Goal: Transaction & Acquisition: Purchase product/service

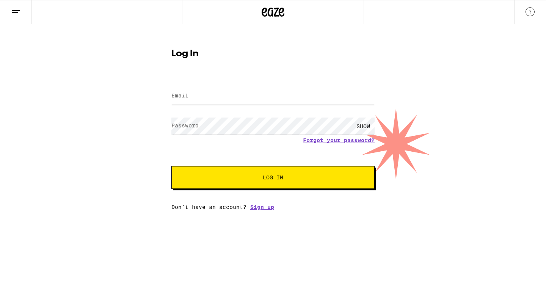
click at [218, 95] on input "Email" at bounding box center [272, 96] width 203 height 17
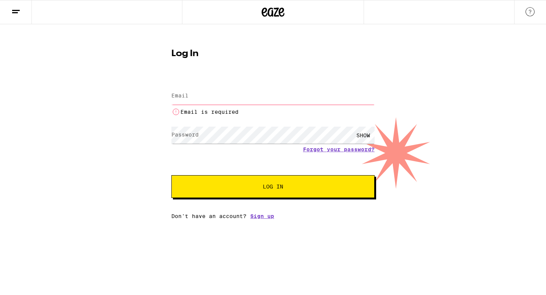
type input "[EMAIL_ADDRESS][DOMAIN_NAME]"
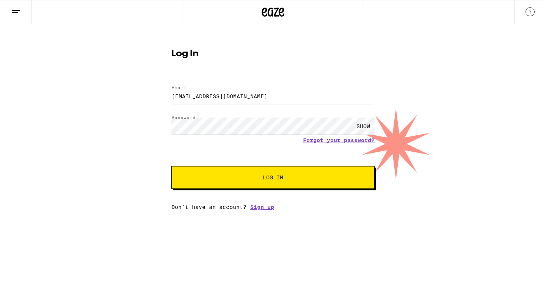
click at [278, 176] on span "Log In" at bounding box center [273, 177] width 20 height 5
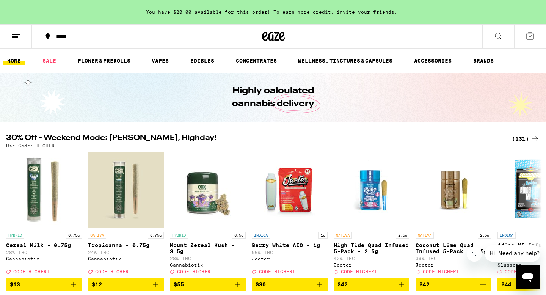
click at [498, 35] on icon at bounding box center [498, 35] width 9 height 9
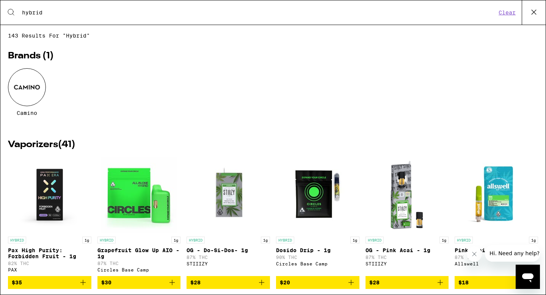
type input "hybrid"
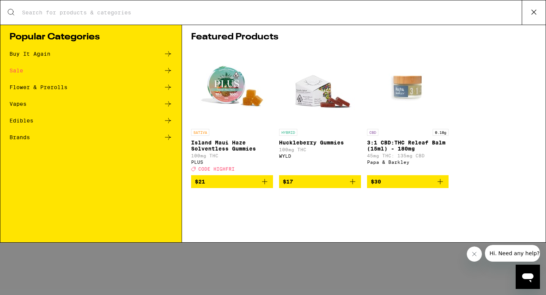
click at [170, 101] on icon at bounding box center [167, 103] width 9 height 9
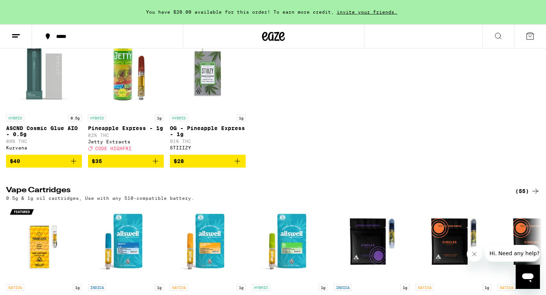
scroll to position [113, 0]
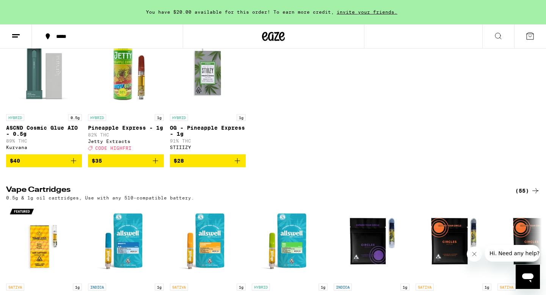
click at [212, 77] on img "Open page for OG - Pineapple Express - 1g from STIIIZY" at bounding box center [208, 73] width 76 height 76
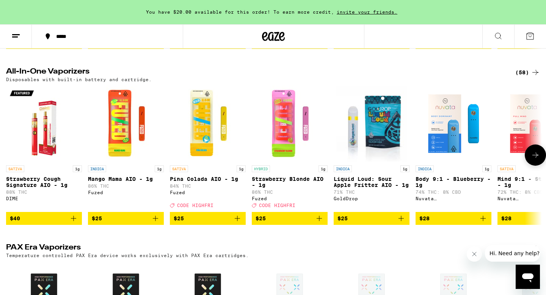
scroll to position [394, 0]
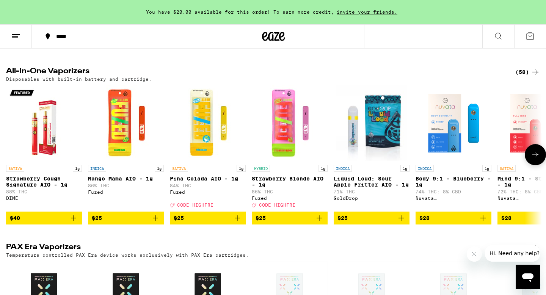
click at [537, 157] on icon at bounding box center [535, 154] width 6 height 5
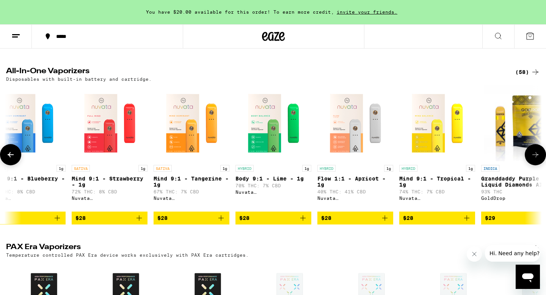
scroll to position [0, 451]
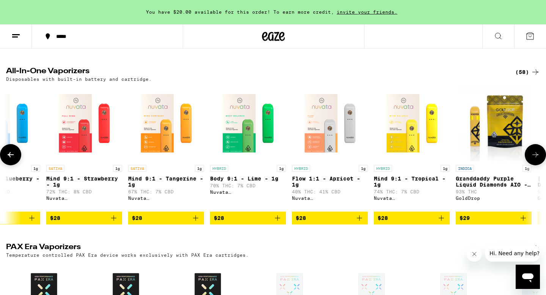
click at [536, 157] on icon at bounding box center [535, 154] width 6 height 5
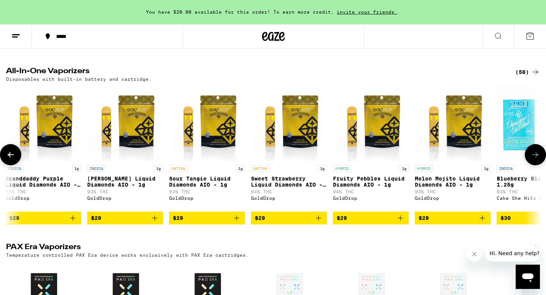
scroll to position [0, 902]
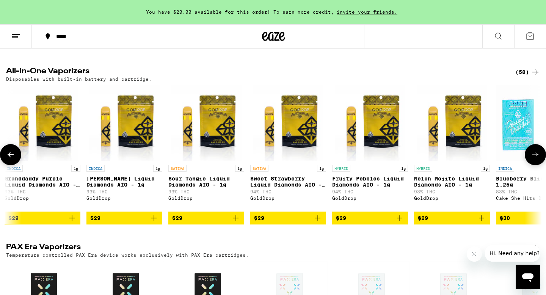
click at [536, 157] on icon at bounding box center [535, 154] width 6 height 5
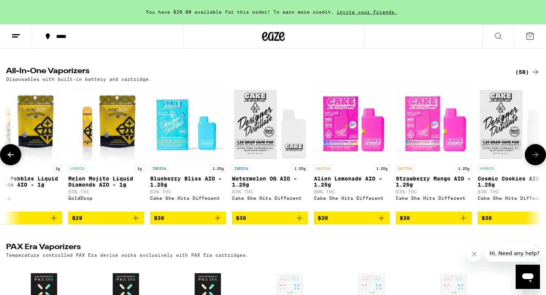
scroll to position [0, 1354]
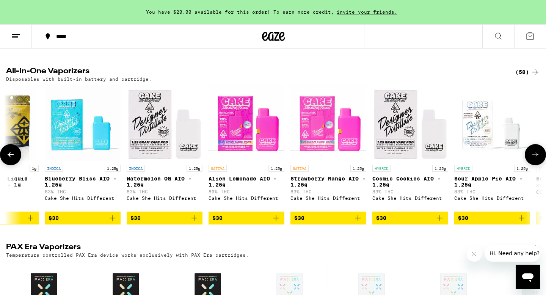
click at [535, 159] on icon at bounding box center [535, 154] width 9 height 9
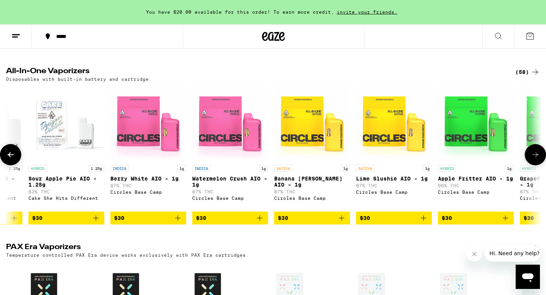
scroll to position [0, 1805]
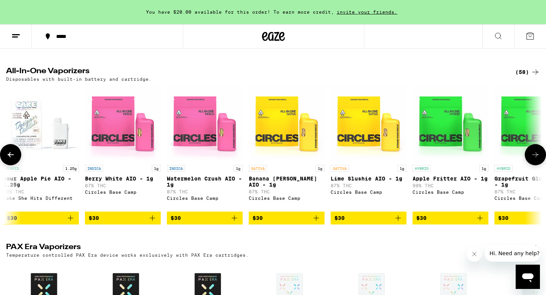
click at [534, 159] on icon at bounding box center [535, 154] width 9 height 9
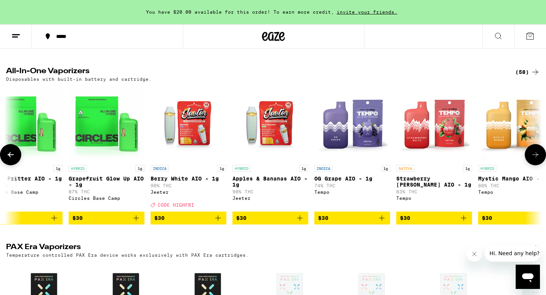
scroll to position [0, 2256]
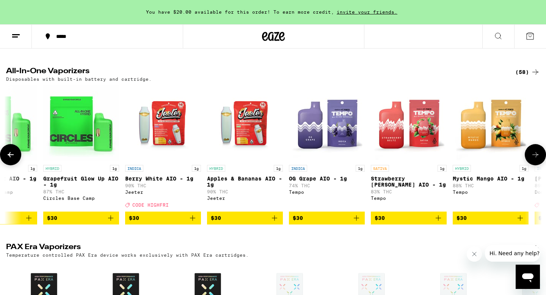
click at [534, 159] on icon at bounding box center [535, 154] width 9 height 9
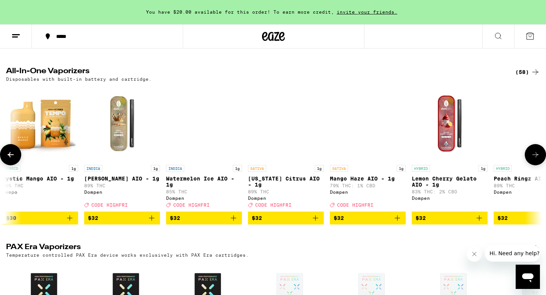
scroll to position [0, 2707]
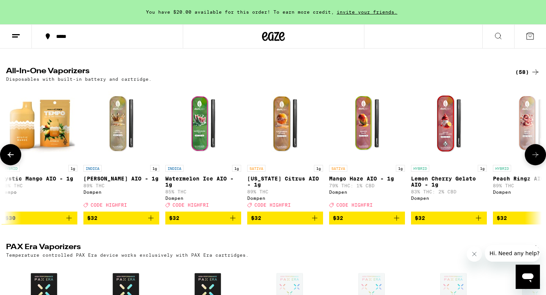
click at [535, 157] on icon at bounding box center [535, 154] width 6 height 5
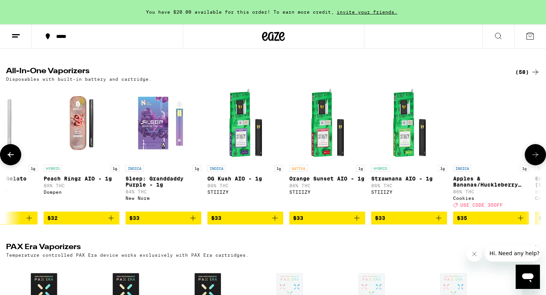
scroll to position [0, 3159]
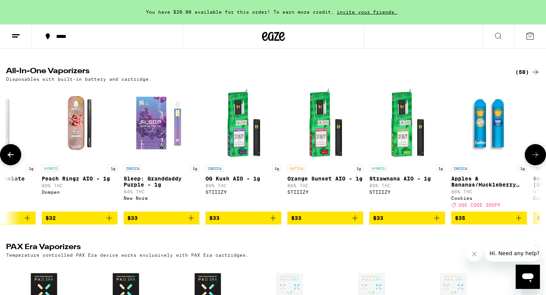
click at [538, 159] on icon at bounding box center [535, 154] width 9 height 9
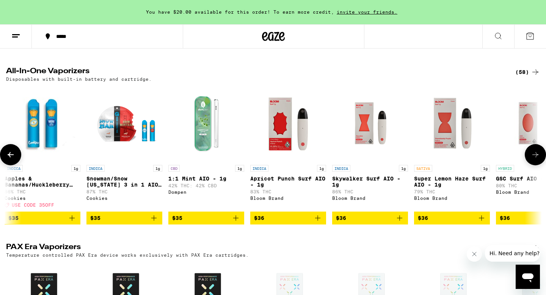
scroll to position [0, 3610]
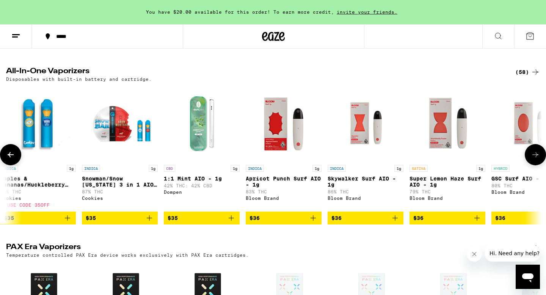
click at [538, 159] on icon at bounding box center [535, 154] width 9 height 9
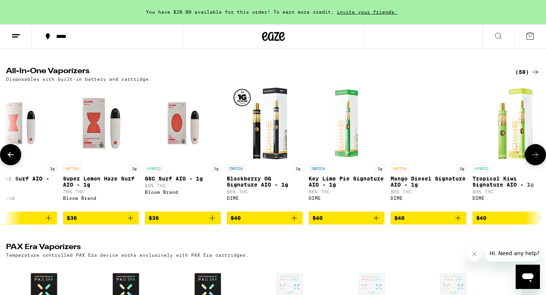
scroll to position [0, 4061]
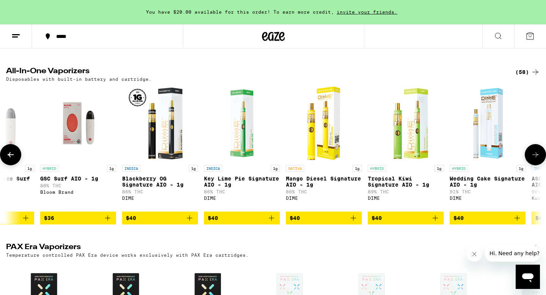
click at [538, 159] on icon at bounding box center [535, 154] width 9 height 9
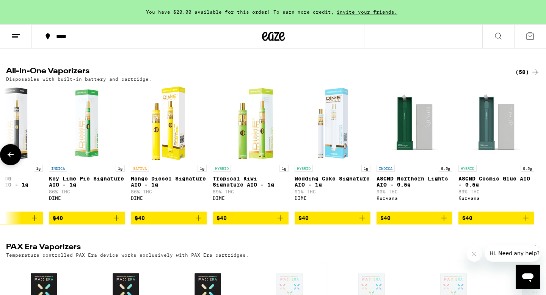
scroll to position [0, 4217]
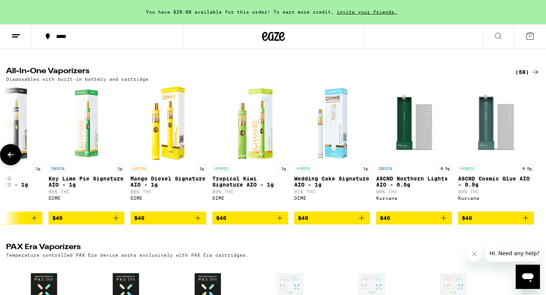
click at [10, 157] on icon at bounding box center [11, 154] width 6 height 5
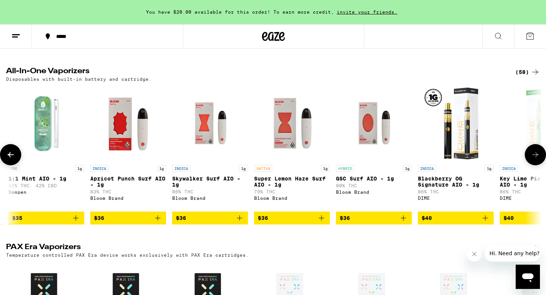
click at [10, 157] on icon at bounding box center [11, 154] width 6 height 5
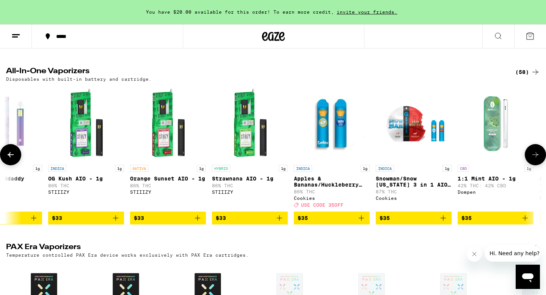
scroll to position [0, 3314]
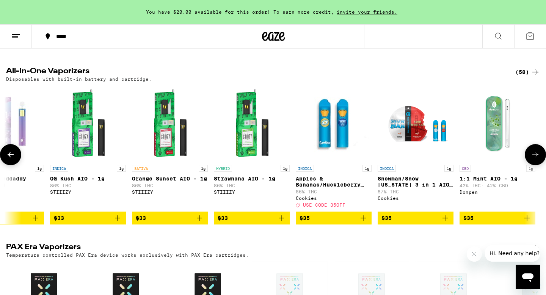
click at [10, 157] on icon at bounding box center [11, 154] width 6 height 5
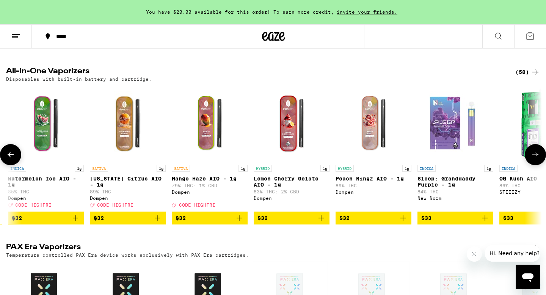
scroll to position [0, 2863]
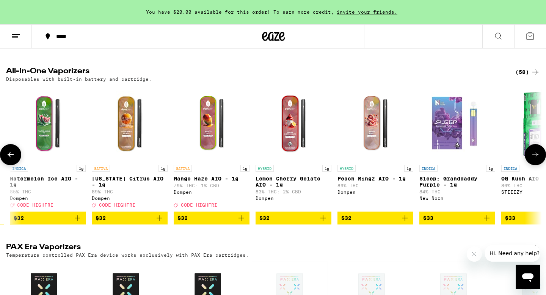
click at [290, 142] on img "Open page for Lemon Cherry Gelato AIO - 1g from Dompen" at bounding box center [294, 123] width 76 height 76
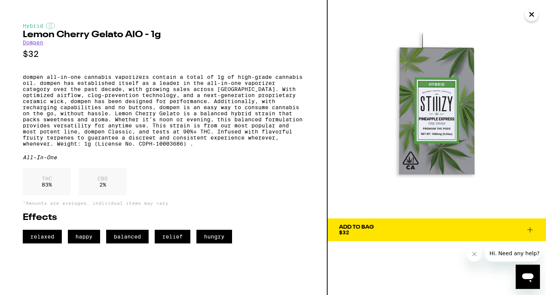
click at [530, 229] on icon at bounding box center [529, 229] width 5 height 5
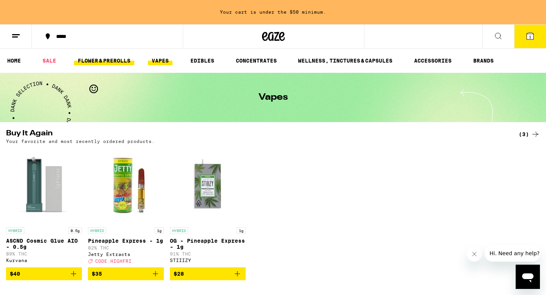
click at [98, 59] on link "FLOWER & PREROLLS" at bounding box center [104, 60] width 60 height 9
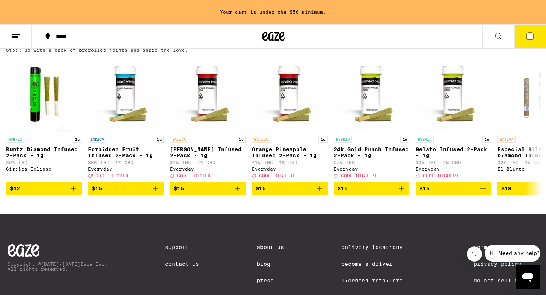
scroll to position [597, 0]
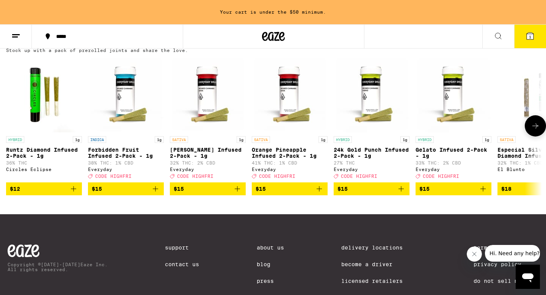
click at [534, 130] on icon at bounding box center [535, 125] width 9 height 9
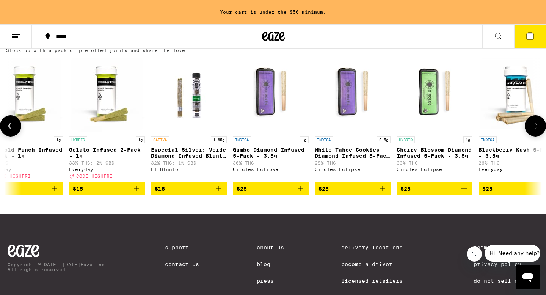
scroll to position [0, 451]
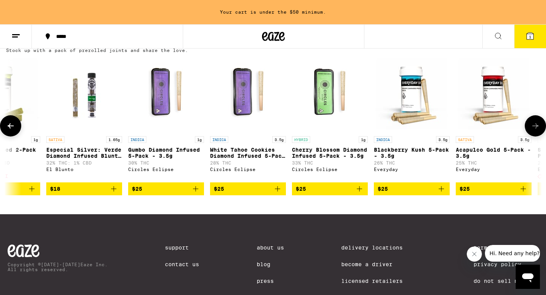
click at [535, 130] on icon at bounding box center [535, 125] width 9 height 9
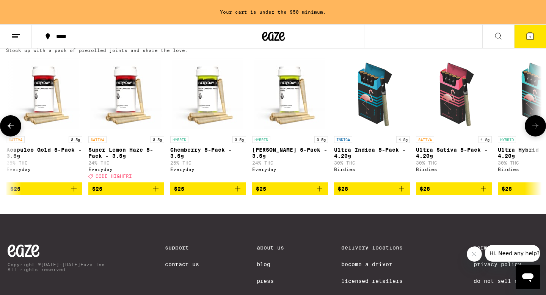
scroll to position [0, 902]
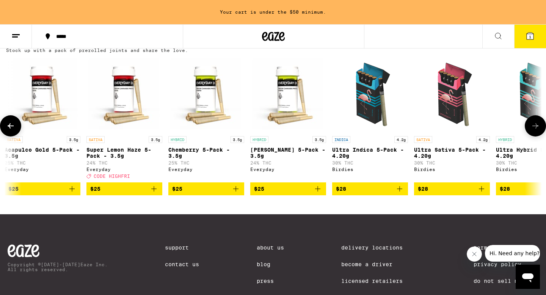
click at [538, 130] on icon at bounding box center [535, 125] width 9 height 9
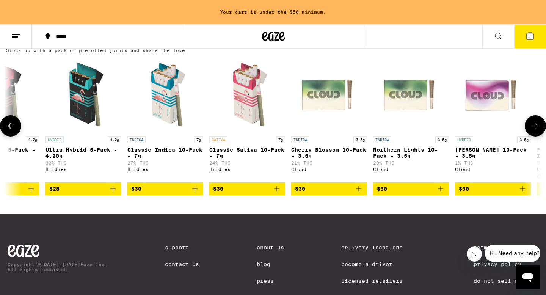
scroll to position [0, 1354]
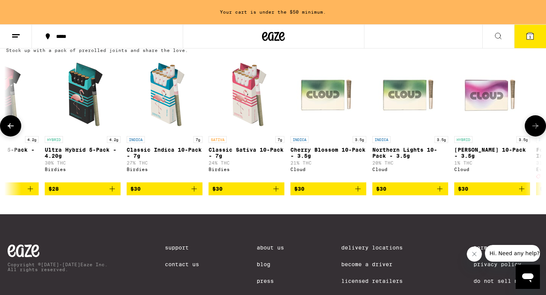
click at [538, 130] on icon at bounding box center [535, 125] width 9 height 9
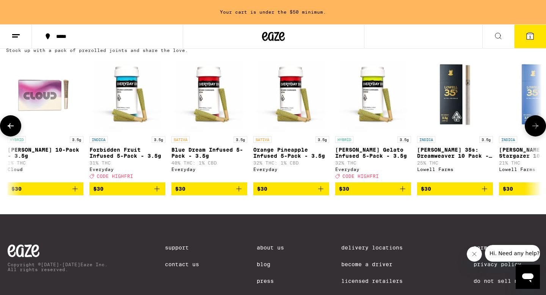
scroll to position [0, 1805]
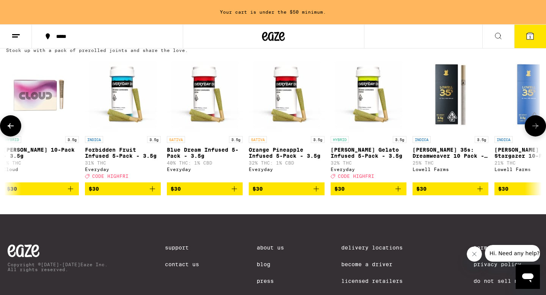
click at [378, 193] on span "$30" at bounding box center [368, 188] width 68 height 9
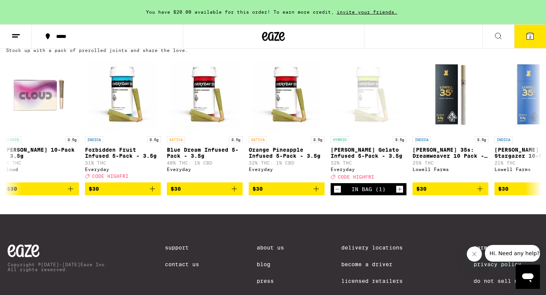
click at [529, 36] on span "2" at bounding box center [530, 37] width 2 height 5
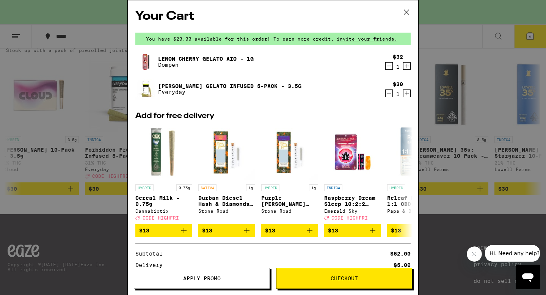
click at [182, 280] on span "Apply Promo" at bounding box center [201, 278] width 135 height 5
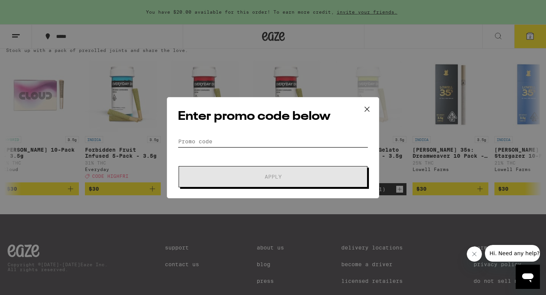
click at [200, 141] on input "Promo Code" at bounding box center [273, 141] width 190 height 11
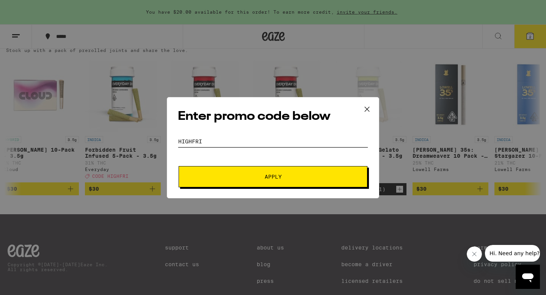
type input "highfri"
click at [263, 179] on button "Apply" at bounding box center [273, 176] width 189 height 21
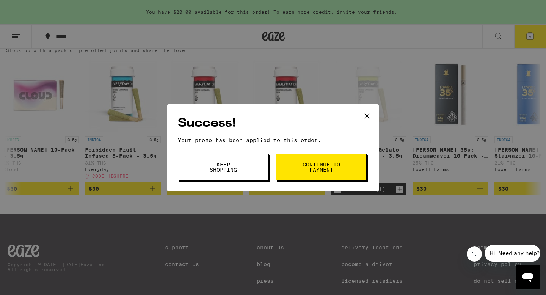
click at [323, 169] on span "Continue to payment" at bounding box center [321, 167] width 39 height 11
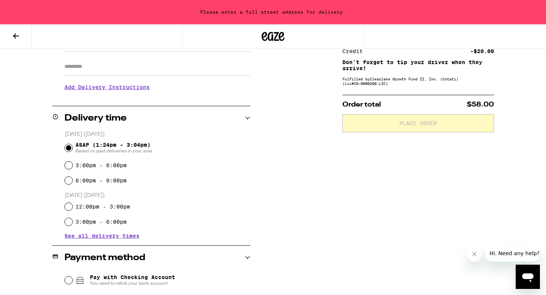
scroll to position [149, 0]
